Goal: Find specific page/section: Find specific page/section

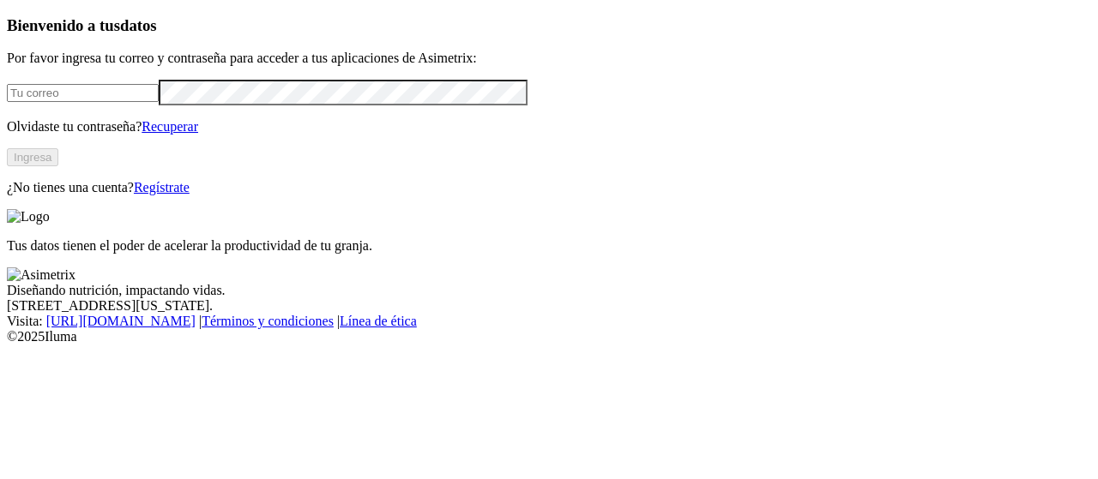
type input "[EMAIL_ADDRESS][PERSON_NAME][DOMAIN_NAME]"
click at [58, 166] on button "Ingresa" at bounding box center [32, 157] width 51 height 18
